Goal: Check status: Check status

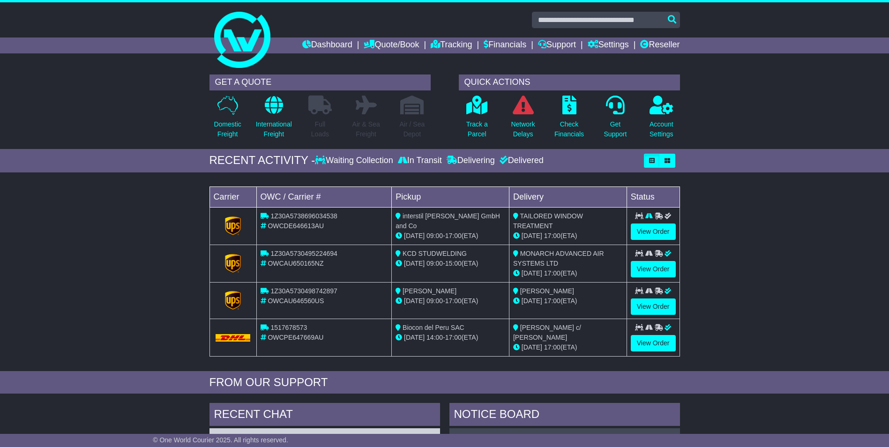
click at [342, 159] on div "Waiting Collection" at bounding box center [355, 161] width 80 height 10
click at [480, 129] on p "Track a Parcel" at bounding box center [477, 130] width 22 height 20
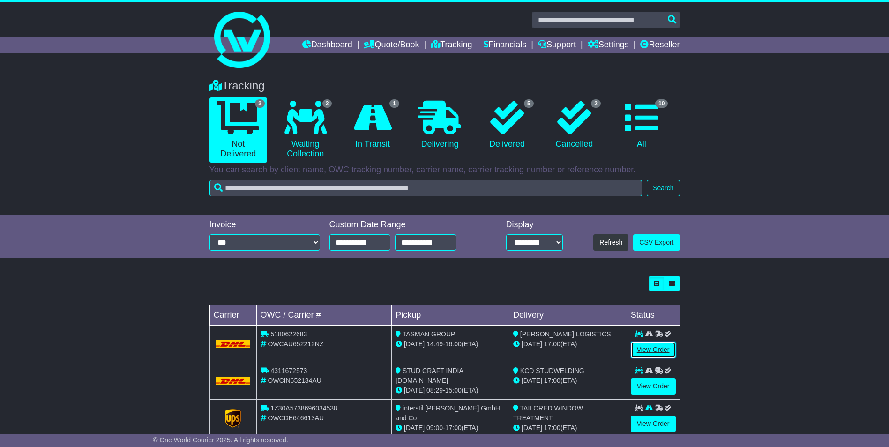
click at [648, 346] on link "View Order" at bounding box center [653, 350] width 45 height 16
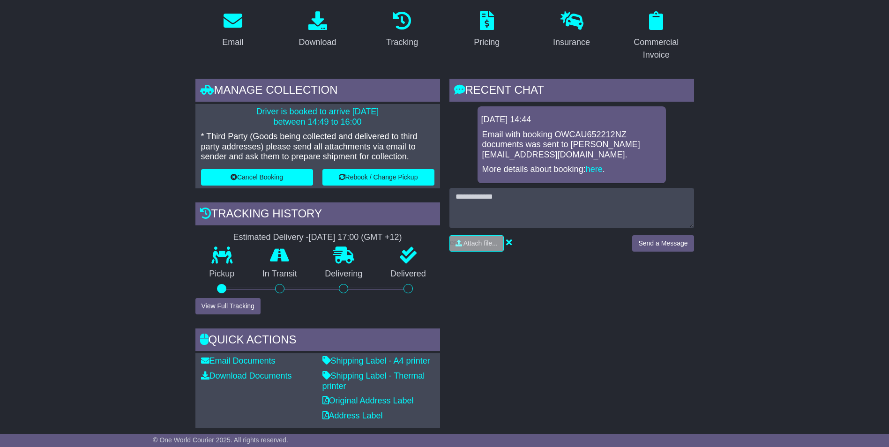
scroll to position [141, 0]
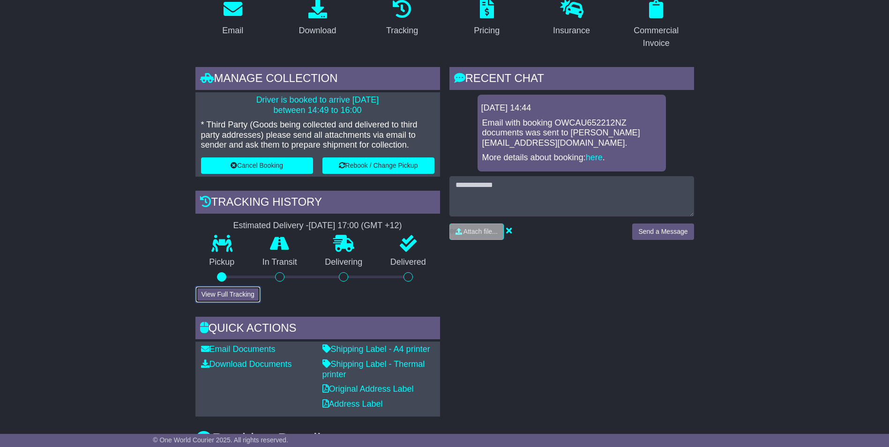
click at [226, 295] on button "View Full Tracking" at bounding box center [228, 294] width 65 height 16
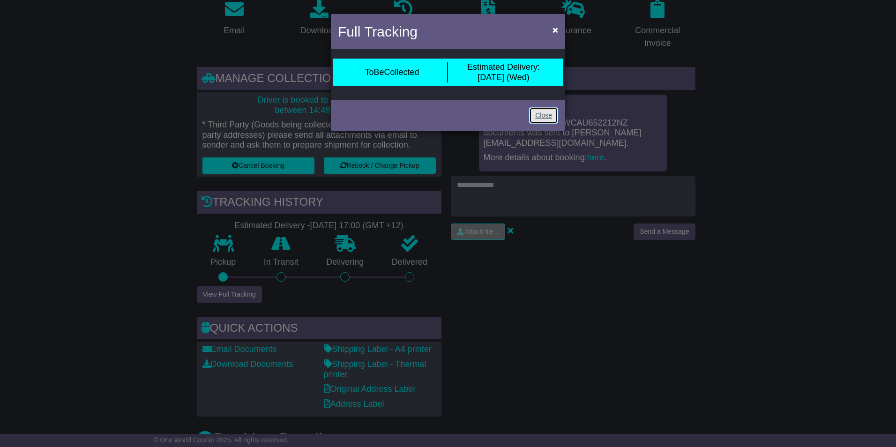
click at [547, 113] on link "Close" at bounding box center [543, 115] width 29 height 16
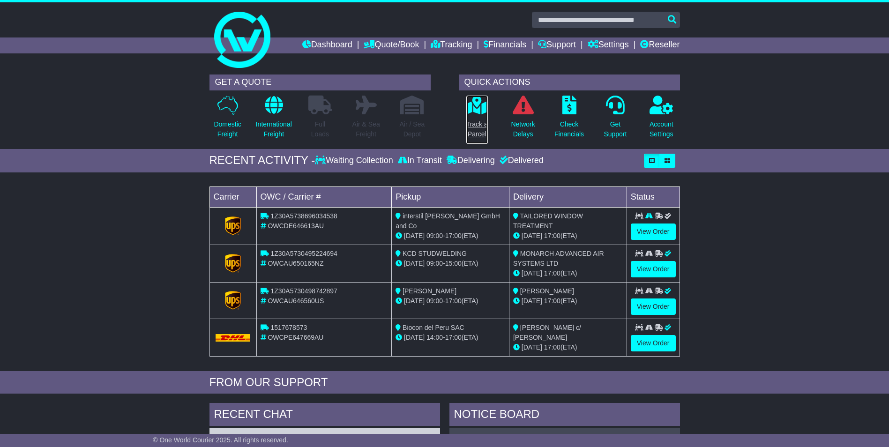
click at [484, 134] on p "Track a Parcel" at bounding box center [477, 130] width 22 height 20
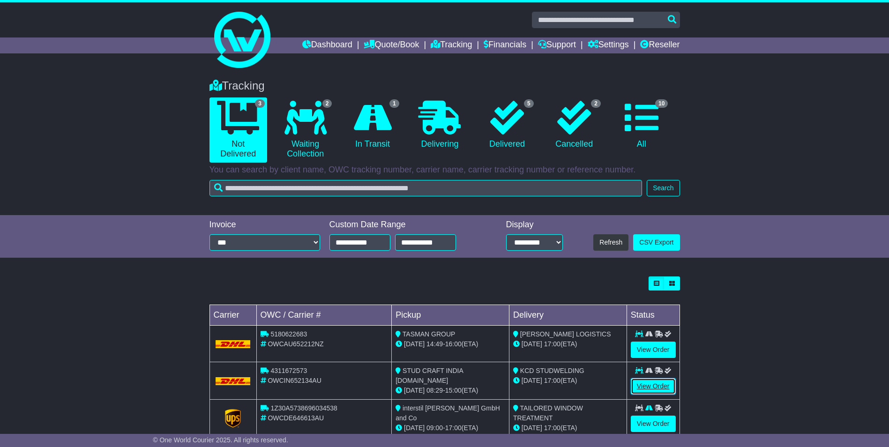
click at [649, 384] on link "View Order" at bounding box center [653, 386] width 45 height 16
